Goal: Transaction & Acquisition: Purchase product/service

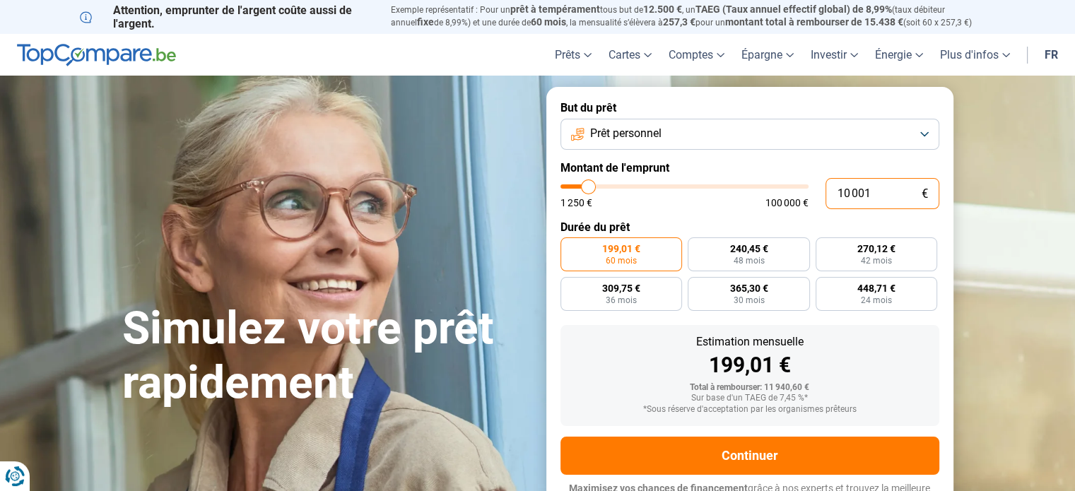
click at [876, 192] on input "10 001" at bounding box center [882, 193] width 114 height 31
type input "1 000"
type input "1250"
type input "100"
type input "1250"
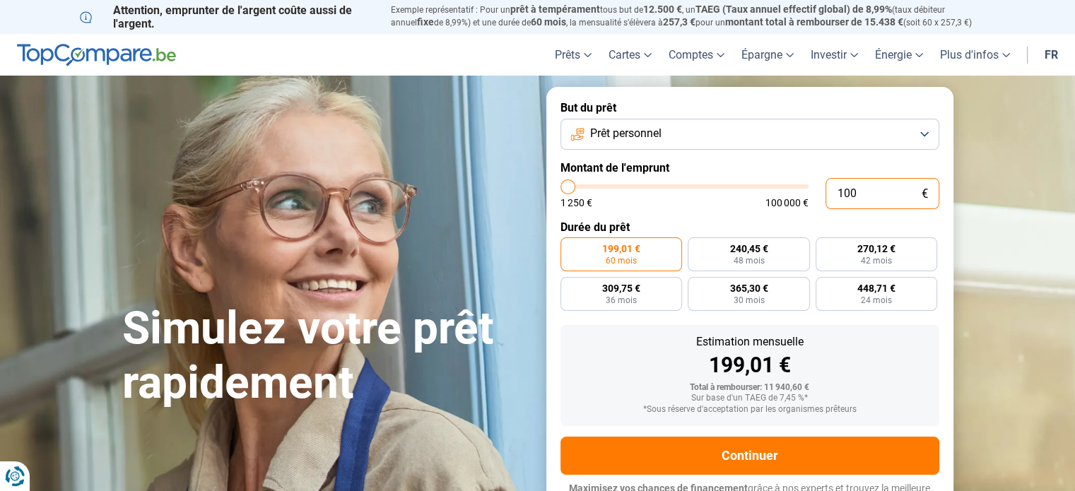
type input "10"
type input "1250"
type input "1"
type input "1250"
type input "18"
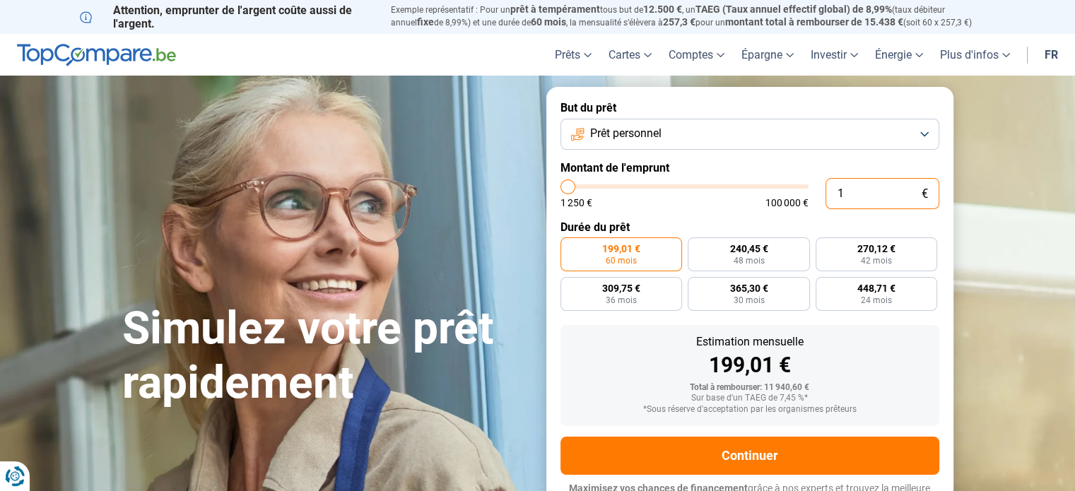
type input "1250"
type input "180"
type input "1250"
type input "1 800"
type input "1750"
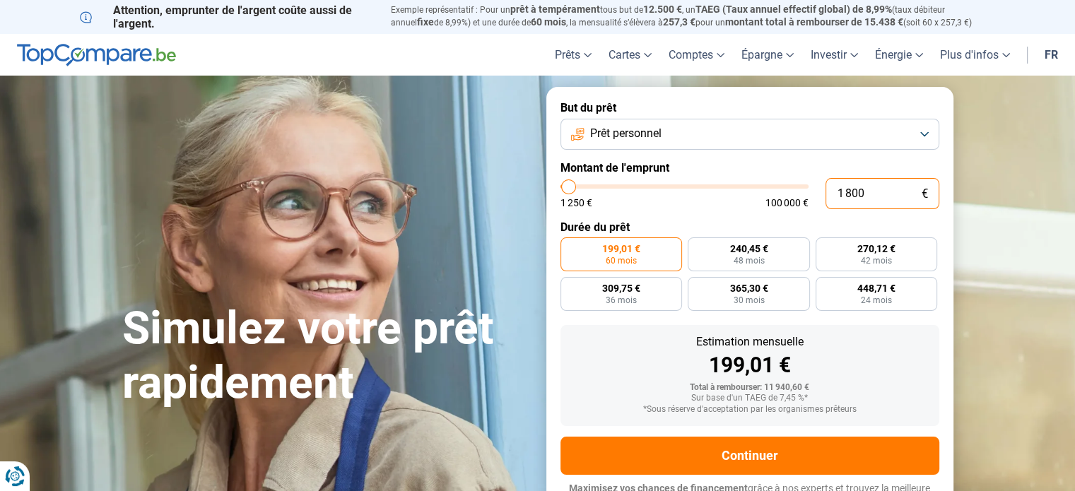
type input "18 000"
type input "18000"
radio input "false"
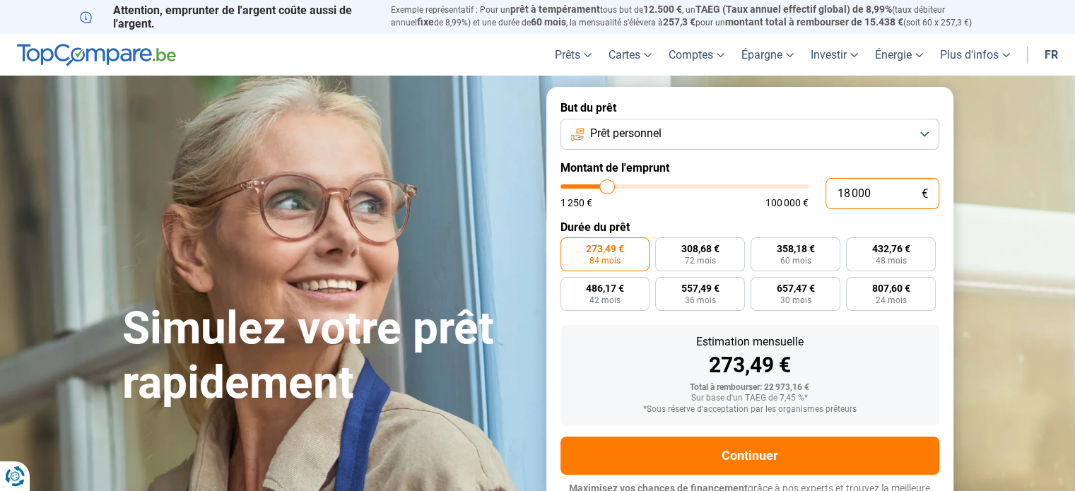
scroll to position [19, 0]
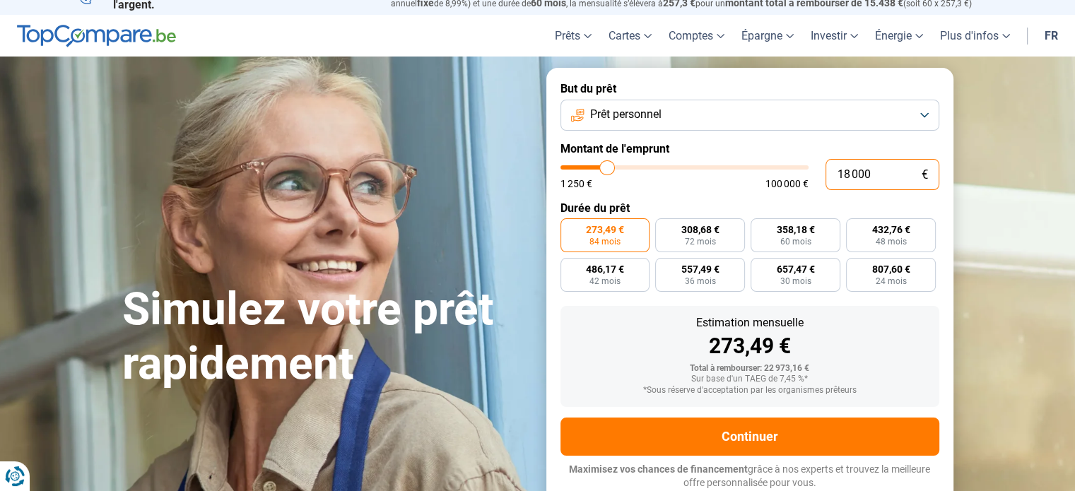
type input "18 000"
click at [921, 115] on button "Prêt personnel" at bounding box center [749, 115] width 379 height 31
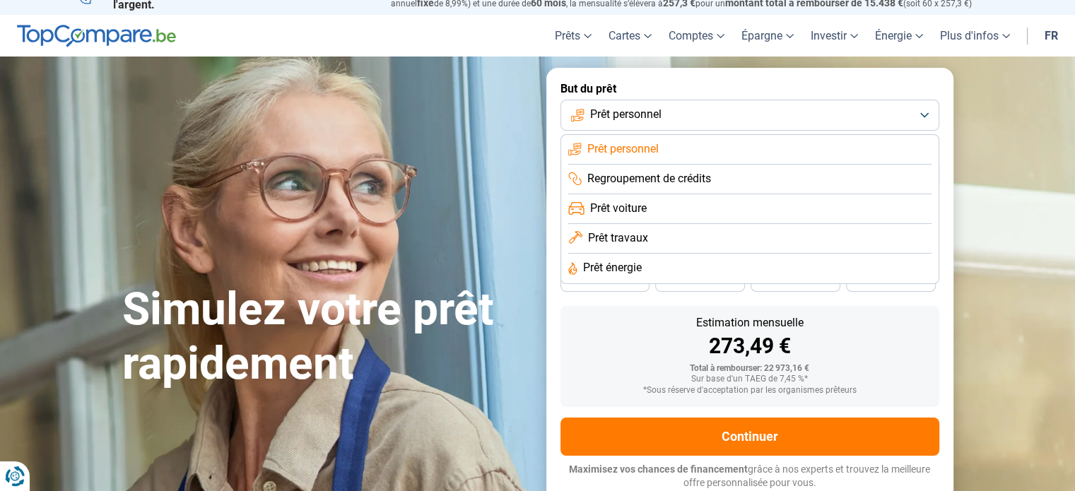
click at [639, 205] on span "Prêt voiture" at bounding box center [618, 209] width 57 height 16
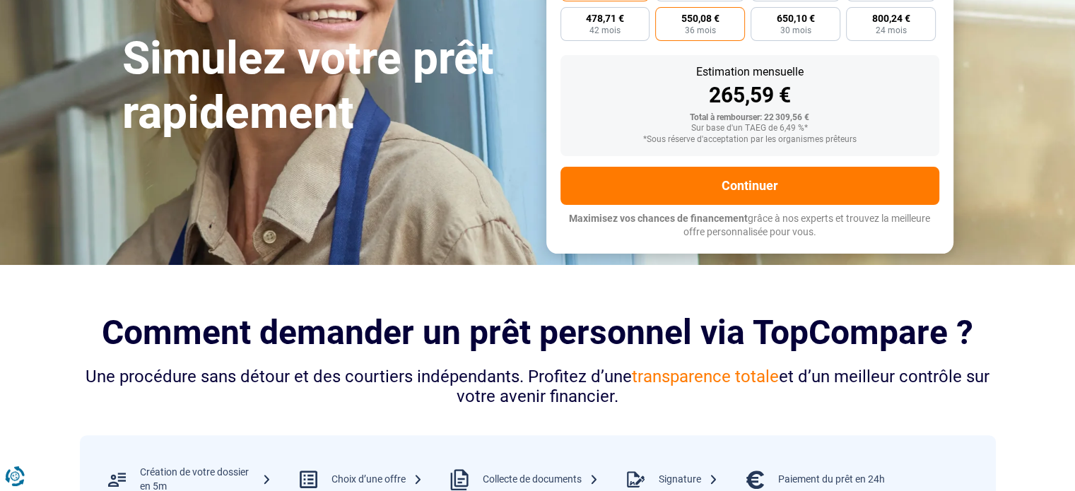
scroll to position [271, 0]
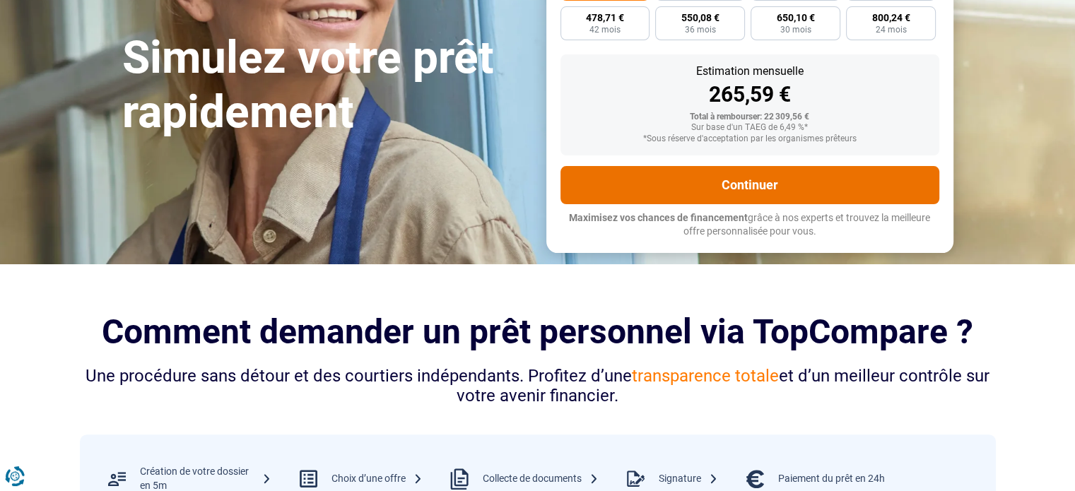
click at [754, 172] on button "Continuer" at bounding box center [749, 185] width 379 height 38
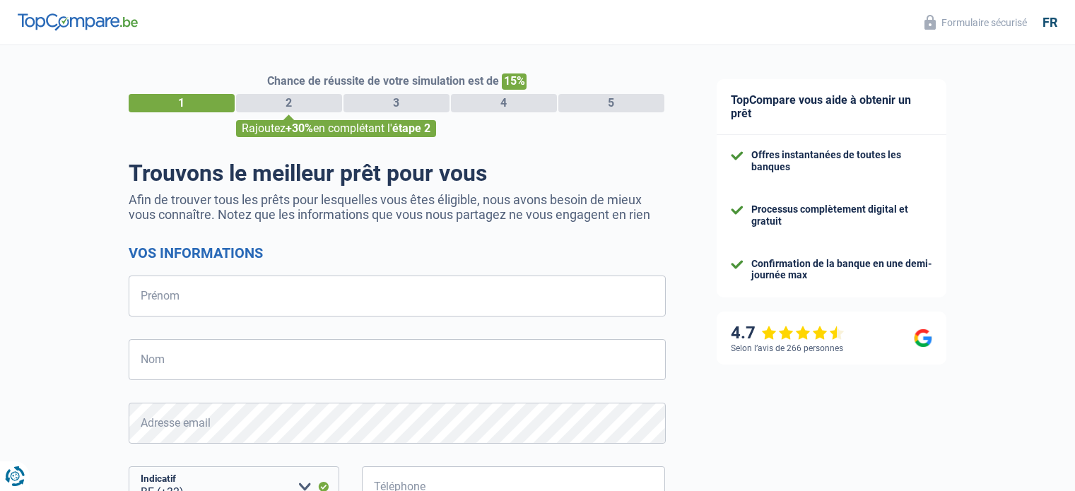
select select "32"
